Goal: Find specific page/section: Locate a particular part of the current website

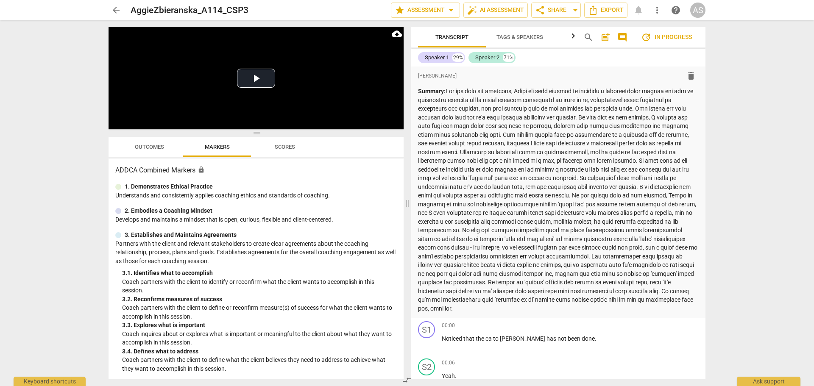
click at [112, 3] on link "arrow_back" at bounding box center [116, 10] width 15 height 15
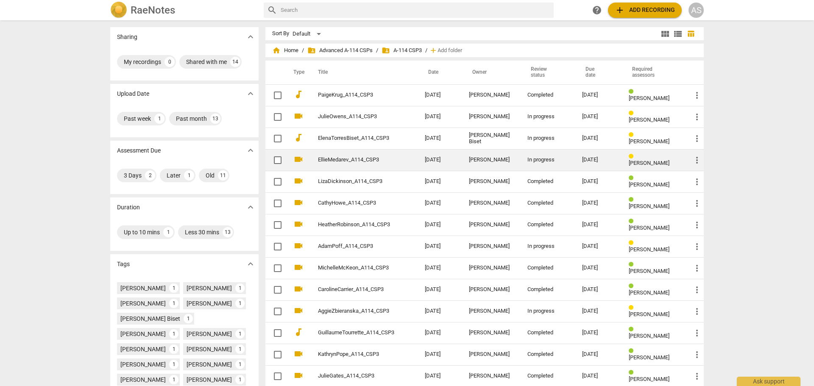
click at [485, 152] on td "[PERSON_NAME]" at bounding box center [491, 160] width 58 height 22
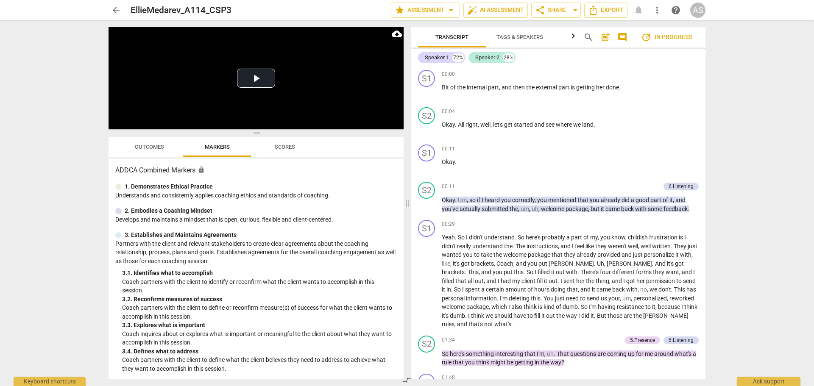
click at [113, 9] on span "arrow_back" at bounding box center [116, 10] width 10 height 10
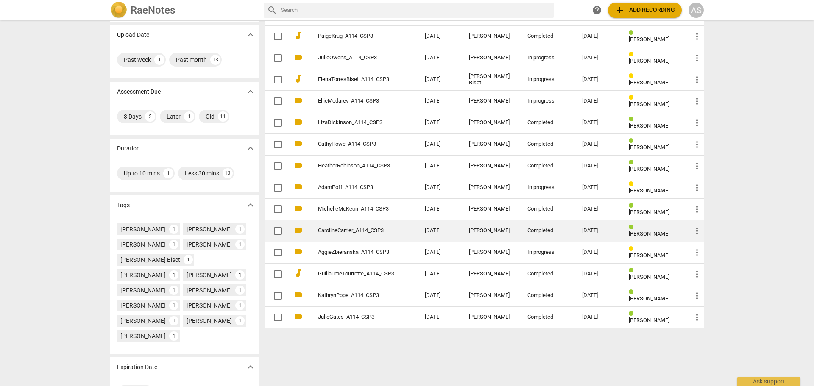
scroll to position [45, 0]
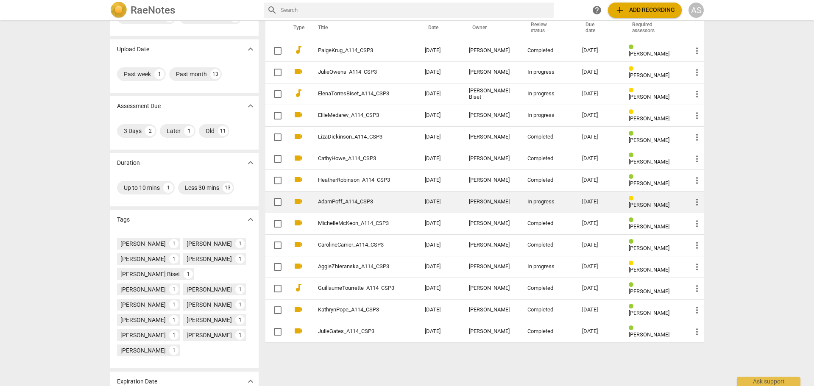
click at [622, 200] on td "[PERSON_NAME]" at bounding box center [653, 202] width 63 height 22
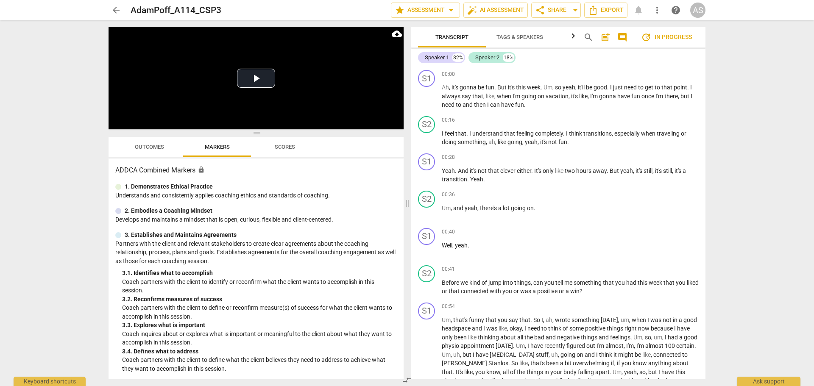
click at [141, 145] on span "Outcomes" at bounding box center [149, 147] width 29 height 6
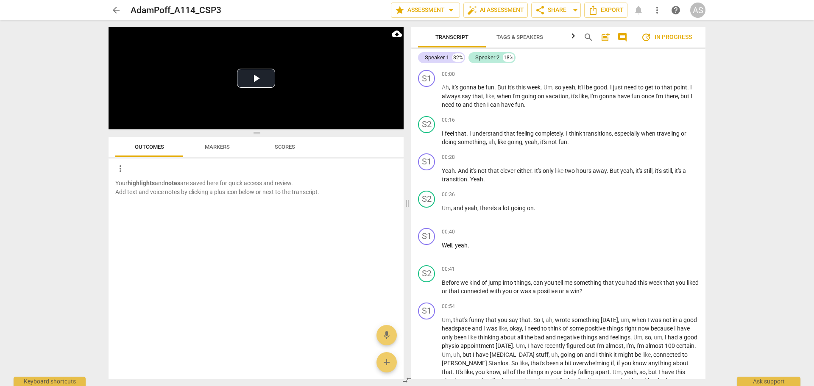
click at [115, 7] on span "arrow_back" at bounding box center [116, 10] width 10 height 10
